Goal: Task Accomplishment & Management: Use online tool/utility

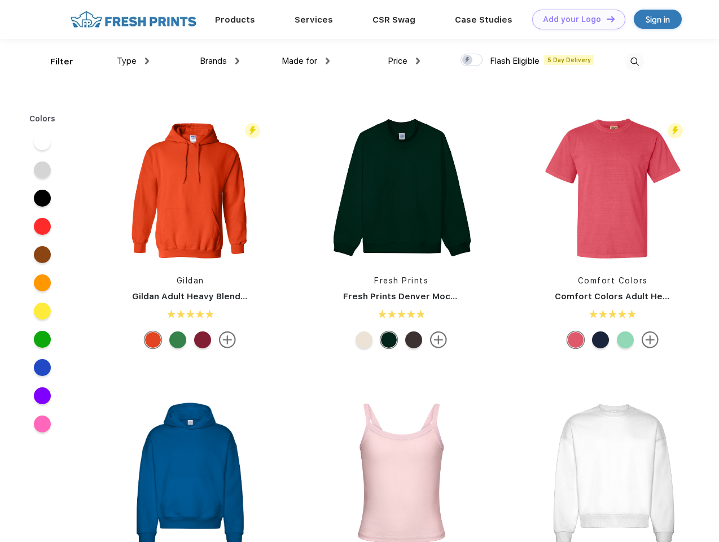
scroll to position [1, 0]
click at [575, 19] on link "Add your Logo Design Tool" at bounding box center [578, 20] width 93 height 20
click at [0, 0] on div "Design Tool" at bounding box center [0, 0] width 0 height 0
click at [606, 19] on link "Add your Logo Design Tool" at bounding box center [578, 20] width 93 height 20
click at [54, 62] on div "Filter" at bounding box center [61, 61] width 23 height 13
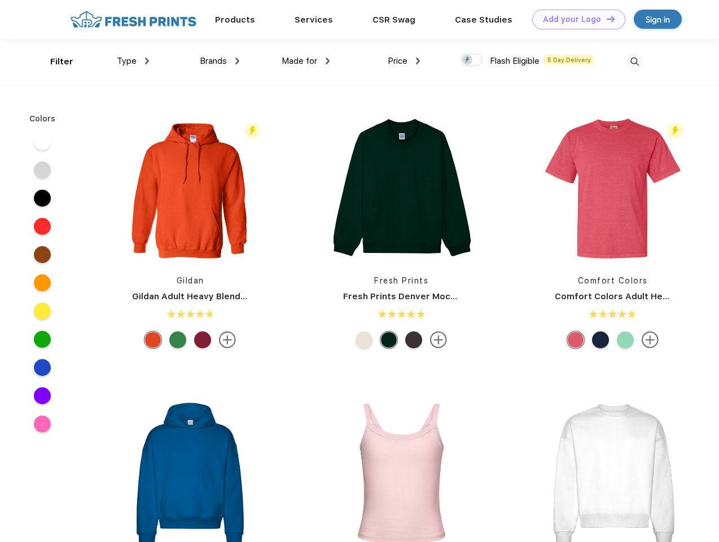
click at [133, 61] on span "Type" at bounding box center [127, 61] width 20 height 10
click at [220, 61] on span "Brands" at bounding box center [213, 61] width 27 height 10
click at [306, 61] on span "Made for" at bounding box center [300, 61] width 36 height 10
click at [404, 61] on span "Price" at bounding box center [398, 61] width 20 height 10
click at [472, 60] on div at bounding box center [472, 60] width 22 height 12
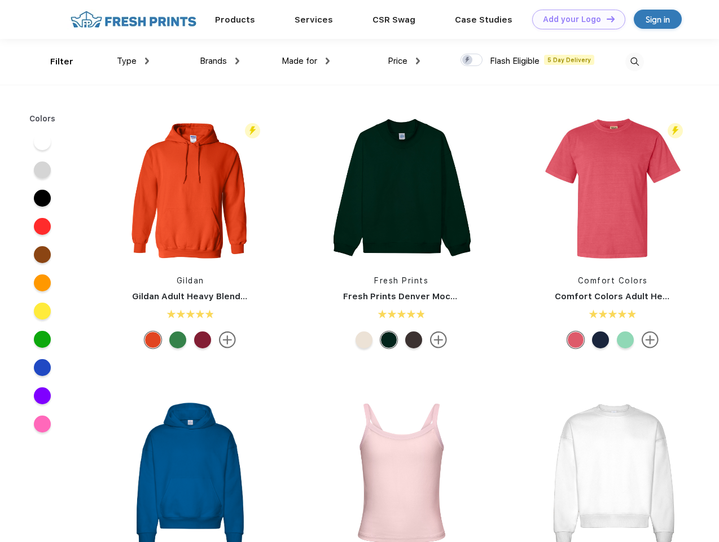
click at [468, 60] on input "checkbox" at bounding box center [464, 56] width 7 height 7
click at [635, 62] on img at bounding box center [635, 62] width 19 height 19
